Goal: Download file/media

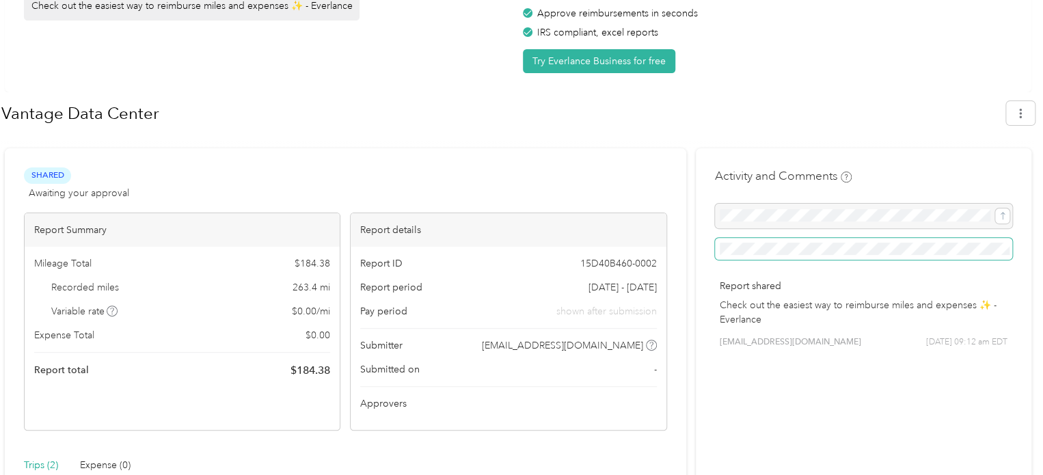
scroll to position [205, 0]
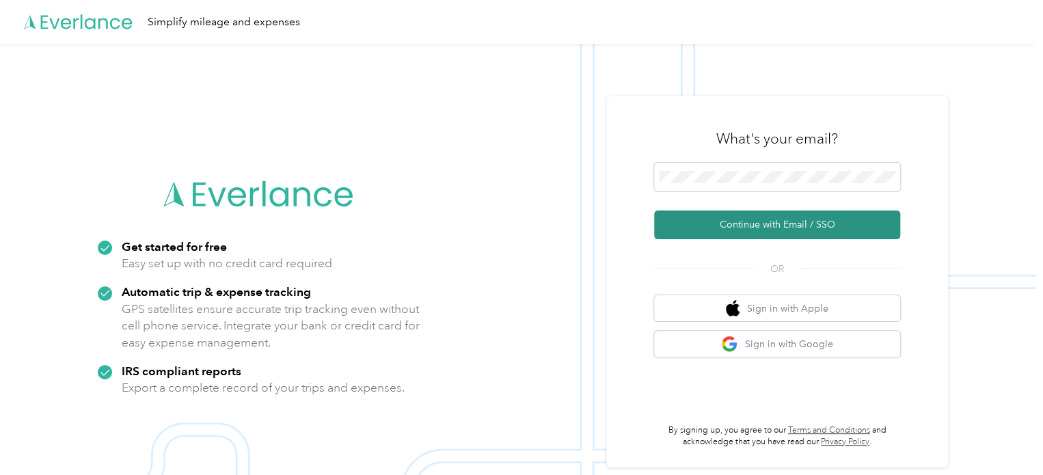
click at [757, 226] on button "Continue with Email / SSO" at bounding box center [777, 224] width 246 height 29
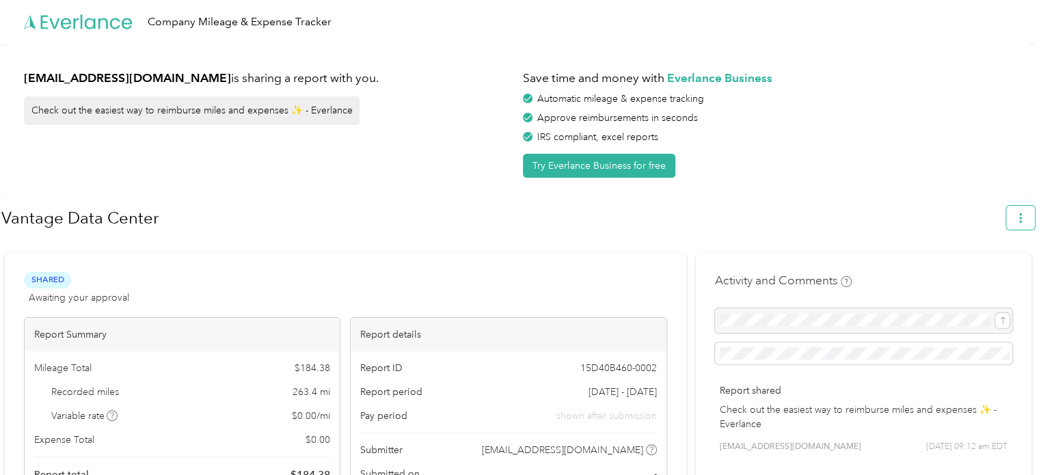
click at [1017, 221] on button "button" at bounding box center [1020, 218] width 29 height 24
click at [993, 275] on span "Download" at bounding box center [987, 282] width 45 height 14
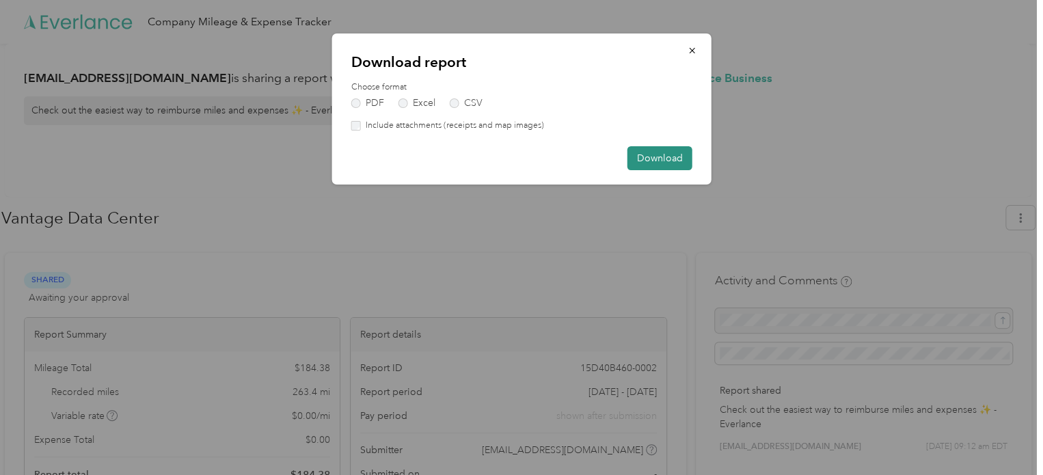
click at [672, 154] on button "Download" at bounding box center [659, 158] width 65 height 24
